Goal: Information Seeking & Learning: Learn about a topic

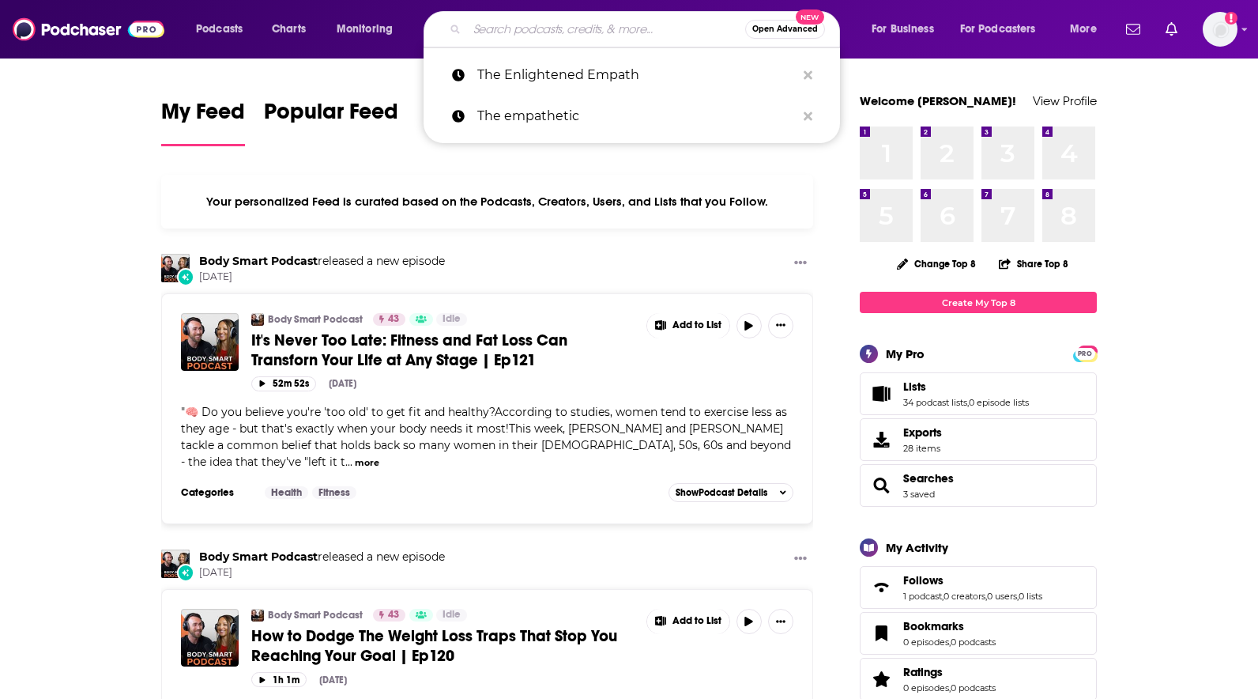
click at [480, 32] on input "Search podcasts, credits, & more..." at bounding box center [606, 29] width 278 height 25
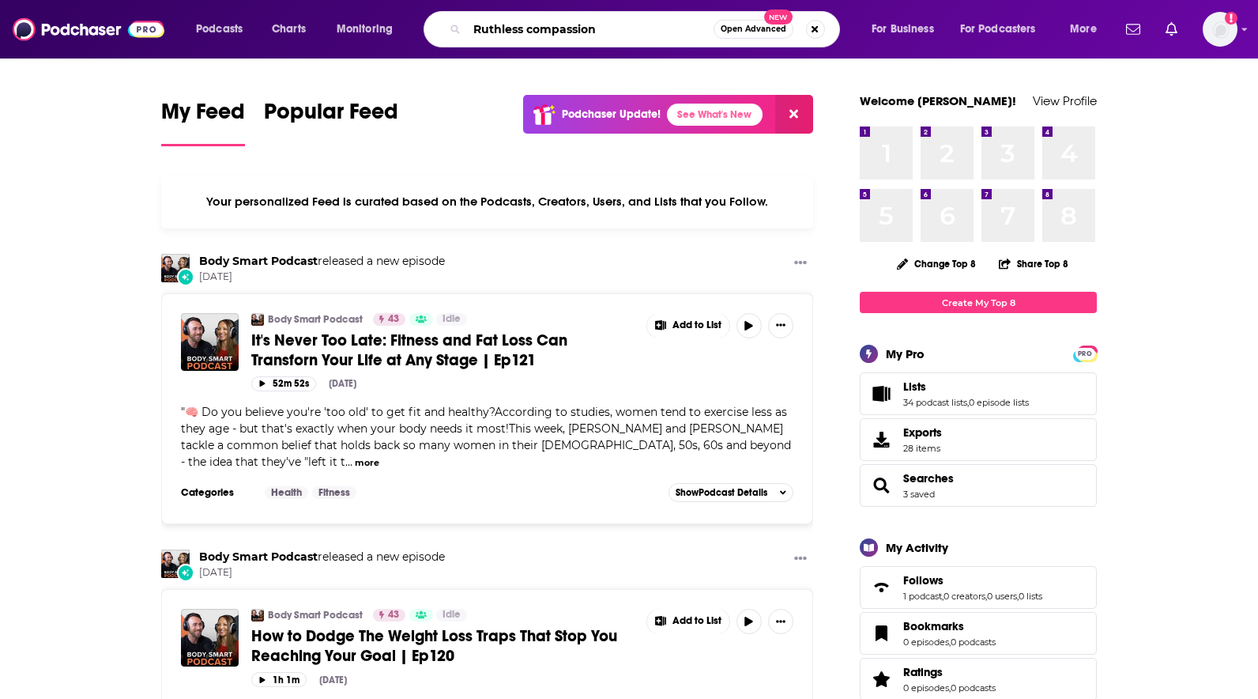
type input "Ruthless compassion"
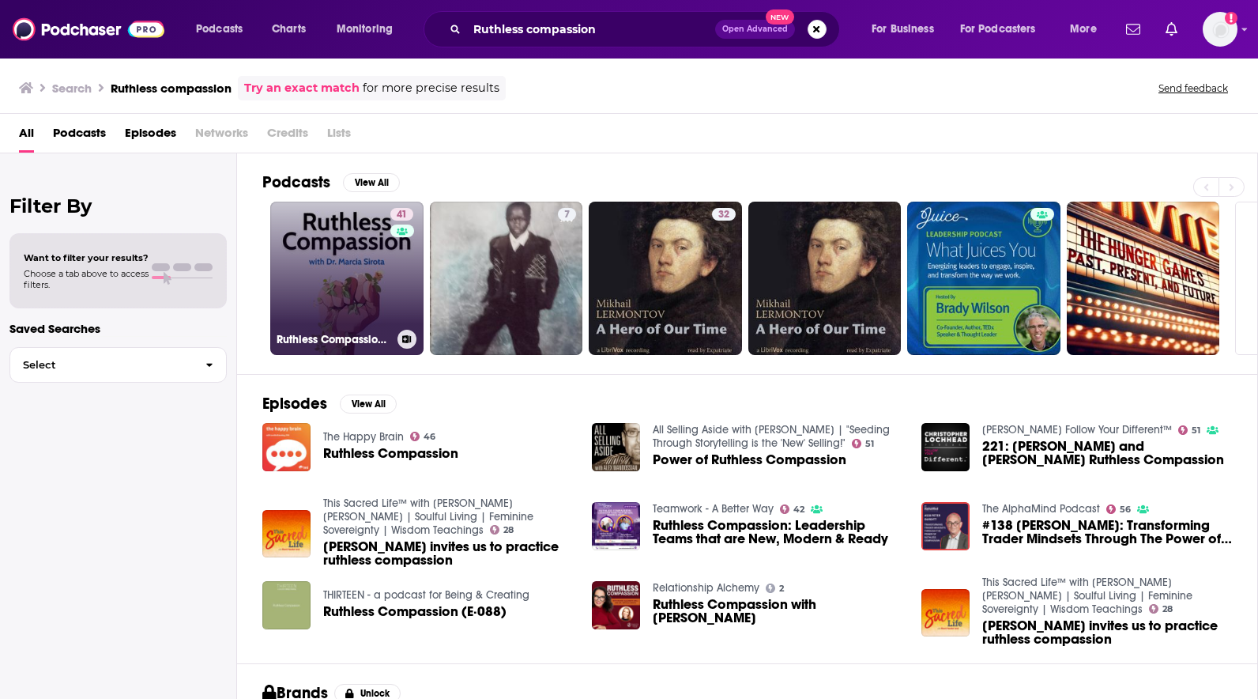
click at [325, 269] on link "41 Ruthless Compassion with [PERSON_NAME]" at bounding box center [346, 278] width 153 height 153
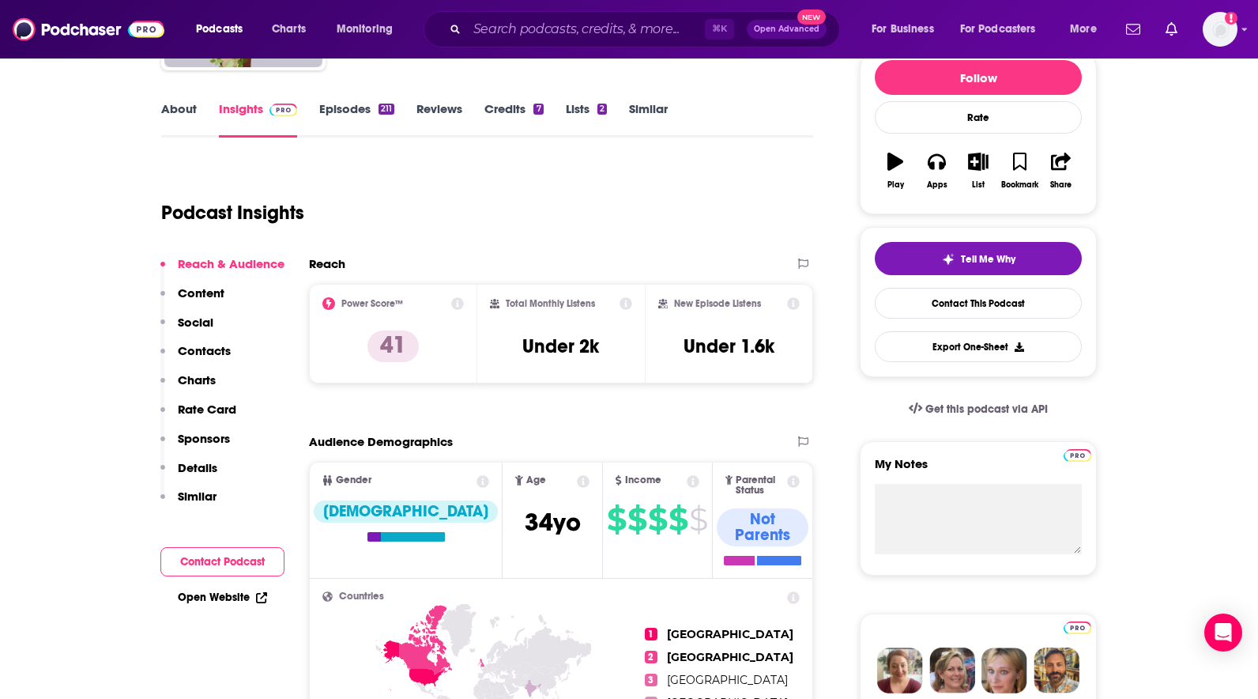
scroll to position [199, 0]
click at [198, 292] on p "Content" at bounding box center [201, 293] width 47 height 15
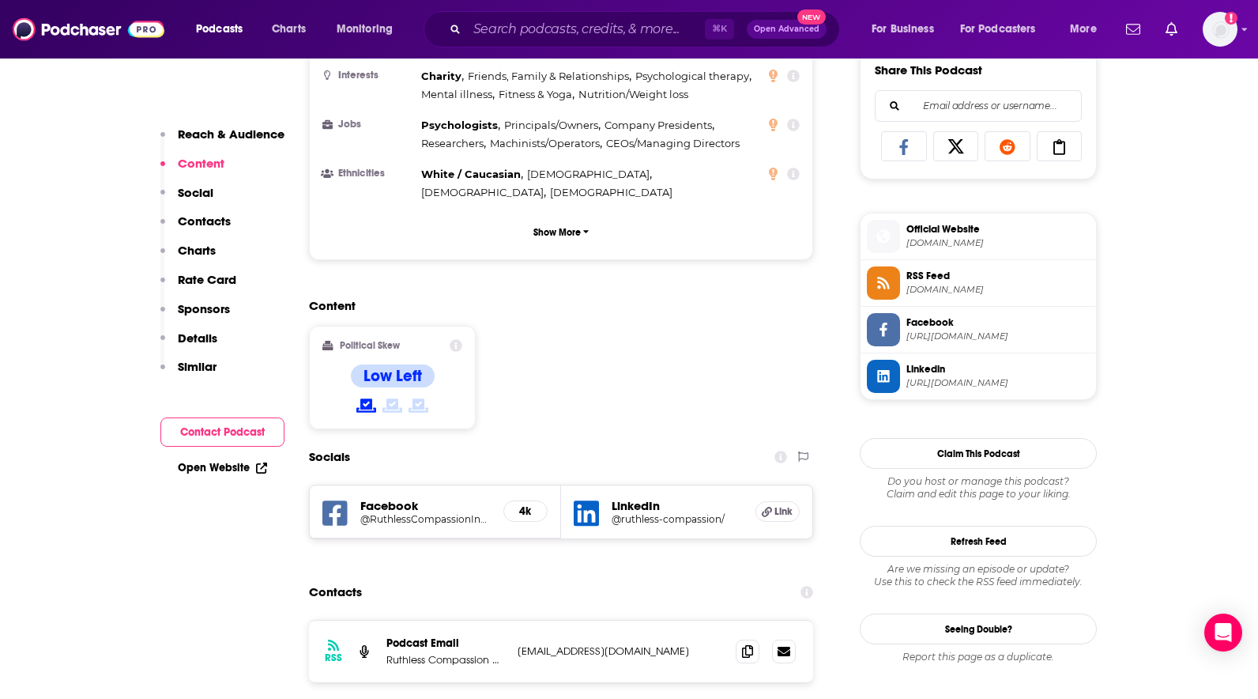
scroll to position [1006, 0]
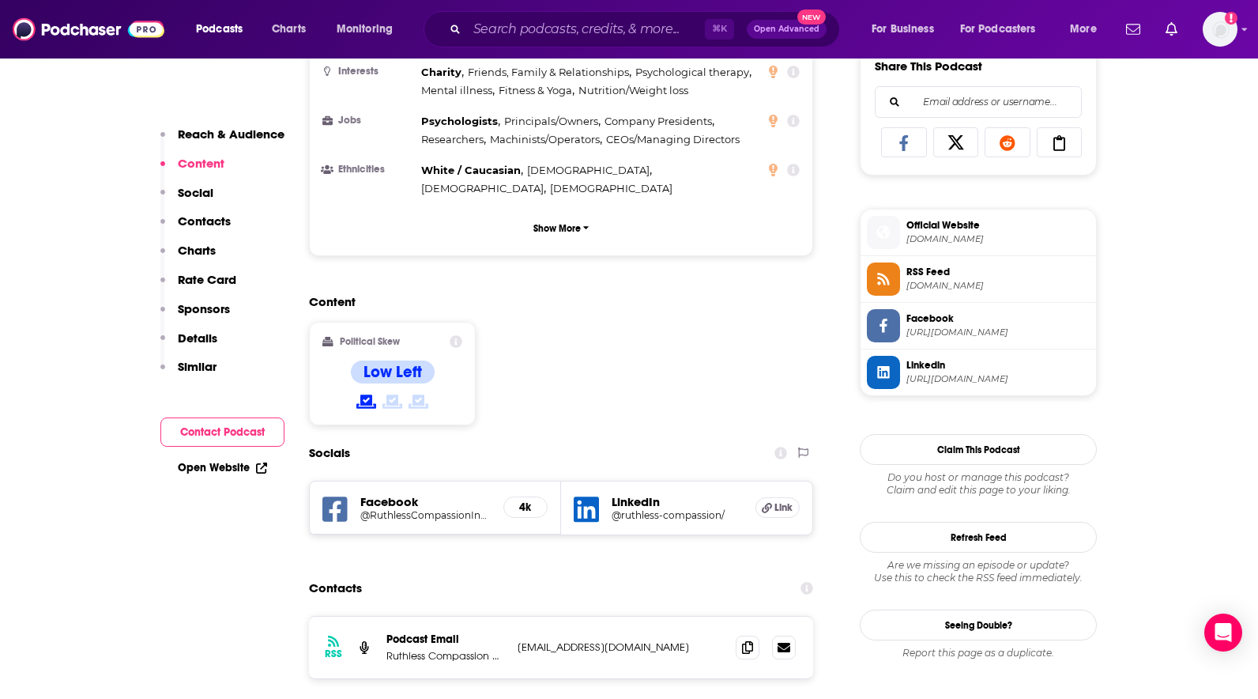
click at [205, 333] on p "Details" at bounding box center [198, 337] width 40 height 15
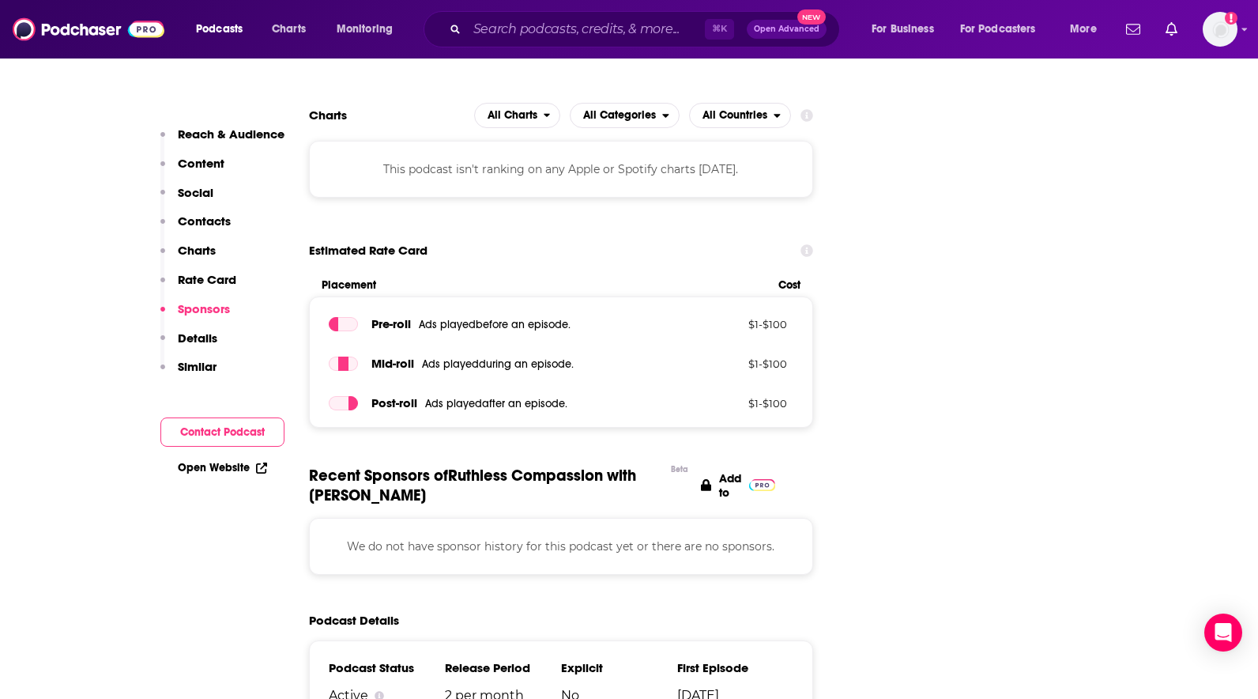
scroll to position [1615, 0]
